Goal: Find specific page/section: Find specific page/section

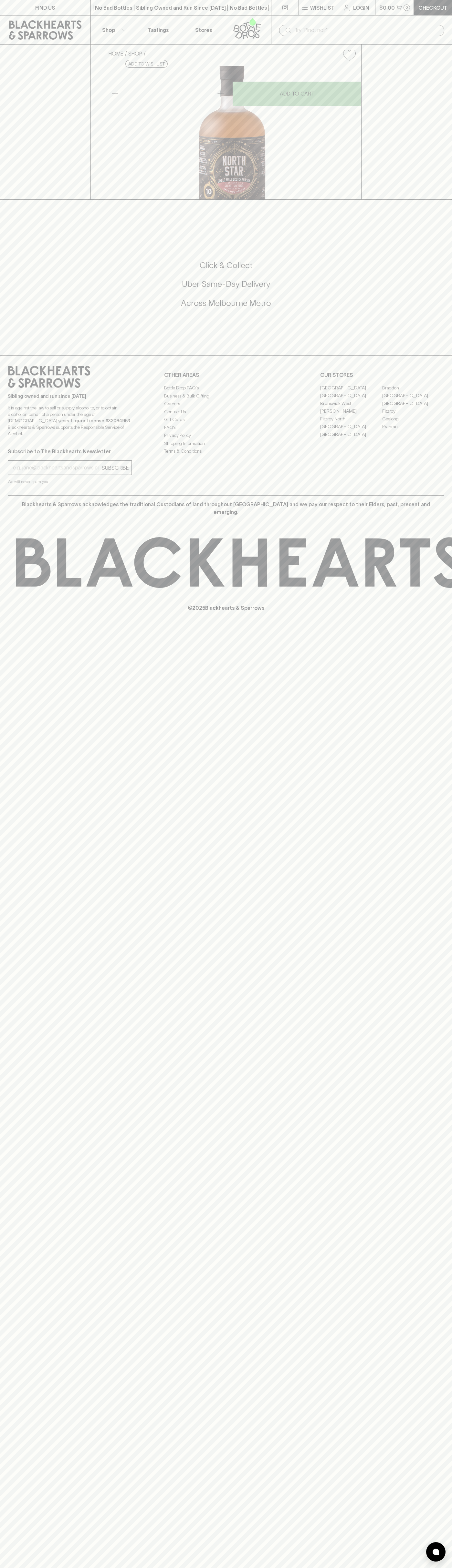
click at [433, 18] on div "​" at bounding box center [361, 30] width 181 height 29
click at [438, 1104] on div "FIND US | No Bad Bottles | Sibling Owned and Run Since 2006 | No Bad Bottles | …" at bounding box center [226, 784] width 452 height 1568
click at [280, 1567] on html "FIND US | No Bad Bottles | Sibling Owned and Run Since 2006 | No Bad Bottles | …" at bounding box center [226, 784] width 452 height 1568
click at [16, 485] on div "Subscribe to The Blackhearts Newsletter SUBSCRIBE We will never spam you" at bounding box center [70, 464] width 124 height 43
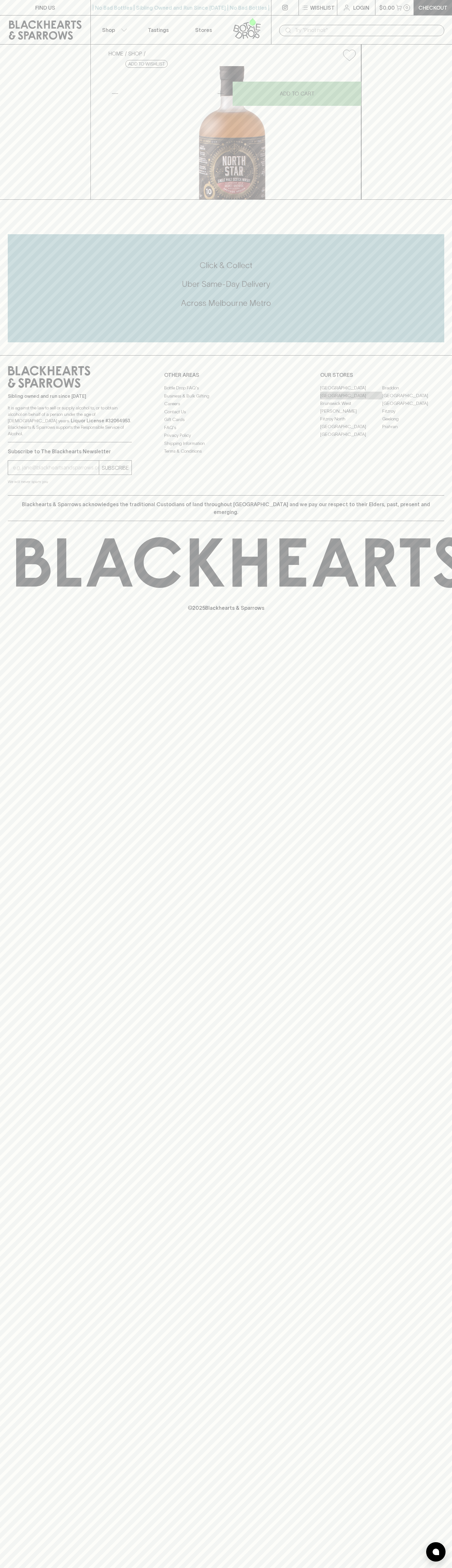
click at [351, 399] on link "[GEOGRAPHIC_DATA]" at bounding box center [351, 395] width 62 height 8
